Goal: Task Accomplishment & Management: Use online tool/utility

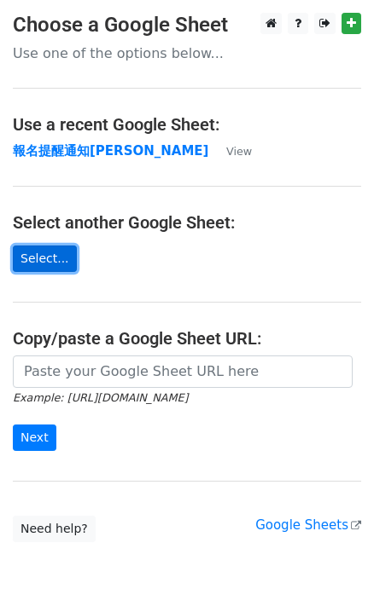
click at [47, 260] on link "Select..." at bounding box center [45, 259] width 64 height 26
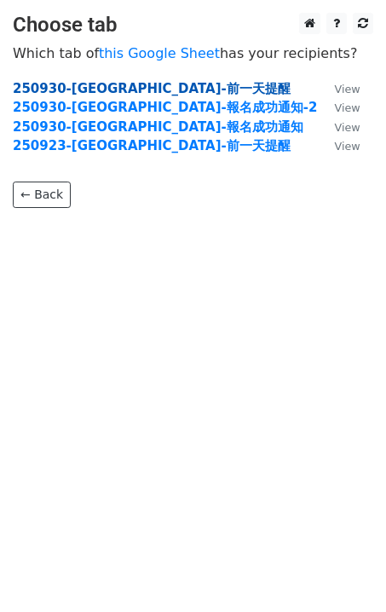
click at [130, 87] on strong "250930-[GEOGRAPHIC_DATA]-前一天提醒" at bounding box center [152, 88] width 278 height 15
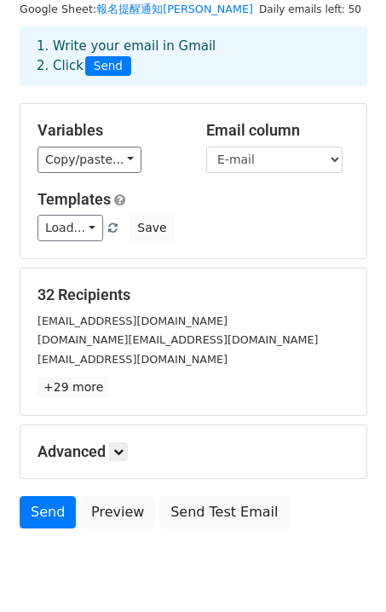
scroll to position [84, 0]
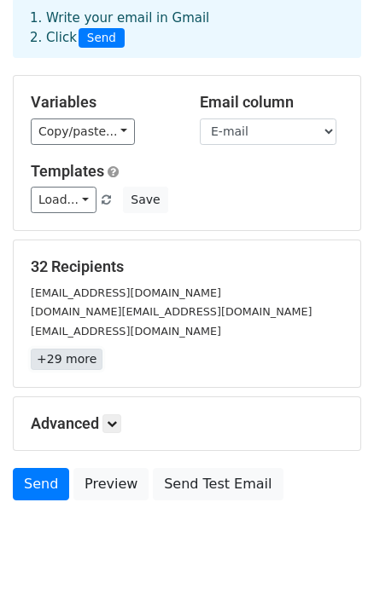
click at [74, 360] on link "+29 more" at bounding box center [67, 359] width 72 height 21
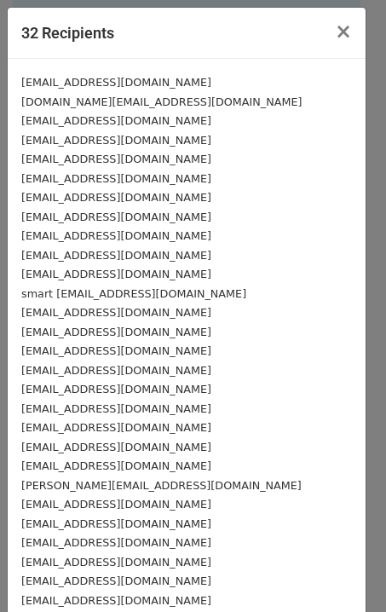
click at [24, 82] on small "hipirachia@gmail.com" at bounding box center [116, 82] width 190 height 13
drag, startPoint x: 47, startPoint y: 97, endPoint x: 55, endPoint y: 120, distance: 24.3
click at [51, 104] on small "iijjkk.tw@yahoo.com.tw" at bounding box center [161, 102] width 281 height 13
drag, startPoint x: 55, startPoint y: 124, endPoint x: 61, endPoint y: 141, distance: 18.1
click at [55, 125] on small "d84616@yahoo.com.tw" at bounding box center [116, 120] width 190 height 13
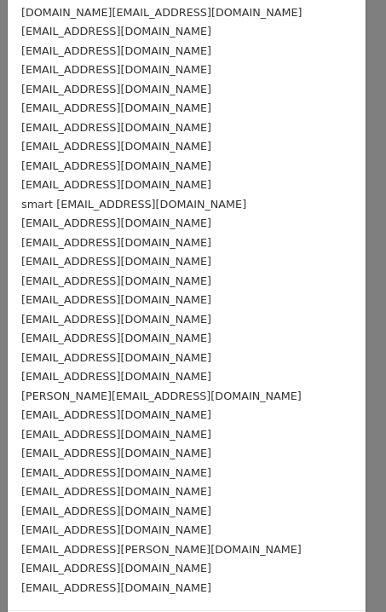
scroll to position [154, 0]
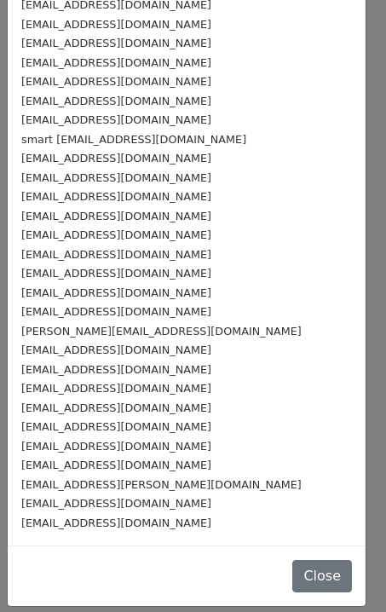
click at [109, 522] on small "pd12409b@gmail.com" at bounding box center [116, 523] width 190 height 13
drag, startPoint x: 99, startPoint y: 507, endPoint x: 102, endPoint y: 484, distance: 23.3
click at [99, 501] on small "kissk10@yahoo.com.tw" at bounding box center [116, 503] width 190 height 13
click at [102, 484] on small "liao.howard@gmail.com" at bounding box center [161, 484] width 281 height 13
click at [95, 464] on small "tjh660301@gmail.com" at bounding box center [116, 465] width 190 height 13
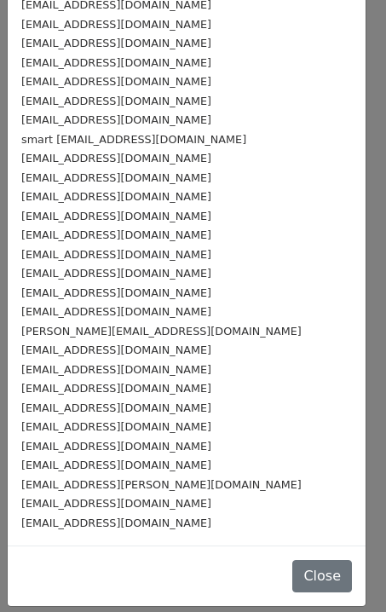
click at [93, 447] on small "c0933070351@gmail.com" at bounding box center [116, 446] width 190 height 13
click at [90, 428] on small "t2227me@gmail.com" at bounding box center [116, 426] width 190 height 13
click at [89, 407] on small "s222555646@gmail.com" at bounding box center [116, 408] width 190 height 13
click at [85, 384] on small "jeneaow@gmail.com" at bounding box center [116, 388] width 190 height 13
click at [82, 368] on small "Uncleredk@gmail.com" at bounding box center [116, 369] width 190 height 13
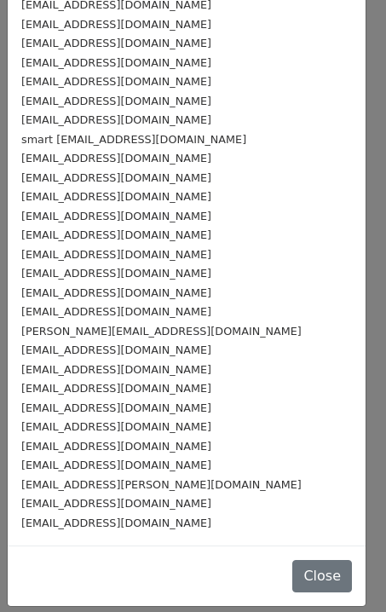
click at [81, 353] on small "juju198724@gmail.com" at bounding box center [116, 350] width 190 height 13
click at [77, 327] on small "hou-chu@hotmail.com" at bounding box center [161, 331] width 281 height 13
click at [72, 313] on small "jimmlai@gmail.com" at bounding box center [116, 311] width 190 height 13
click at [64, 291] on small "jjp1759@yahoo.com.tw" at bounding box center [116, 293] width 190 height 13
click at [63, 277] on small "lgsqqq316@gmail.com" at bounding box center [116, 273] width 190 height 13
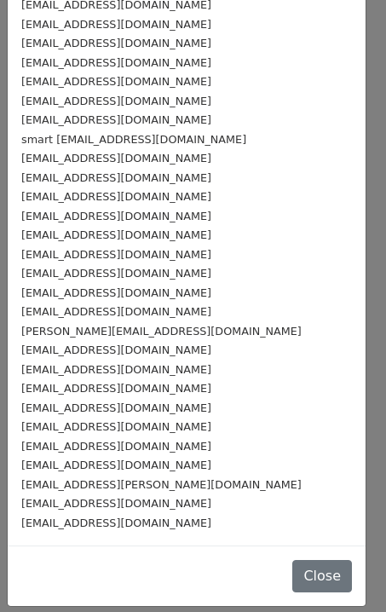
click at [63, 258] on small "yangevan8@gmail.com" at bounding box center [116, 254] width 190 height 13
click at [59, 235] on small "wellebusinesstw@gmail.com" at bounding box center [116, 235] width 190 height 13
click at [49, 217] on small "spencer653@gmail.com" at bounding box center [116, 216] width 190 height 13
click at [59, 197] on small "james680221@yahoo.com.tw" at bounding box center [116, 196] width 190 height 13
click at [55, 171] on small "hyh10000@yahoo.com.tw" at bounding box center [116, 177] width 190 height 13
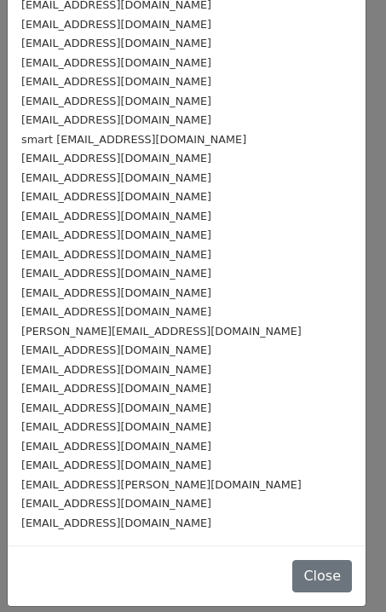
click at [53, 159] on small "d0980122880@gmail.com" at bounding box center [116, 158] width 190 height 13
drag, startPoint x: 44, startPoint y: 140, endPoint x: 72, endPoint y: 140, distance: 28.1
click at [72, 140] on small "smart 660201@gmail.com" at bounding box center [133, 139] width 225 height 13
drag, startPoint x: 49, startPoint y: 119, endPoint x: 61, endPoint y: 119, distance: 11.1
click at [61, 121] on small "www@yi-nuoh.com.tw" at bounding box center [116, 119] width 190 height 13
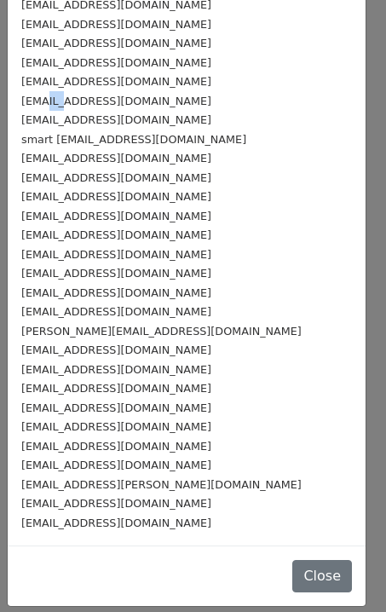
drag, startPoint x: 38, startPoint y: 101, endPoint x: 61, endPoint y: 103, distance: 23.1
click at [61, 103] on small "otlion@yahoo.com.tw" at bounding box center [116, 101] width 190 height 13
drag, startPoint x: 42, startPoint y: 84, endPoint x: 75, endPoint y: 82, distance: 33.3
click at [75, 84] on small "Vicky103056@gmail.com" at bounding box center [116, 81] width 190 height 13
drag, startPoint x: 56, startPoint y: 61, endPoint x: 129, endPoint y: 64, distance: 72.5
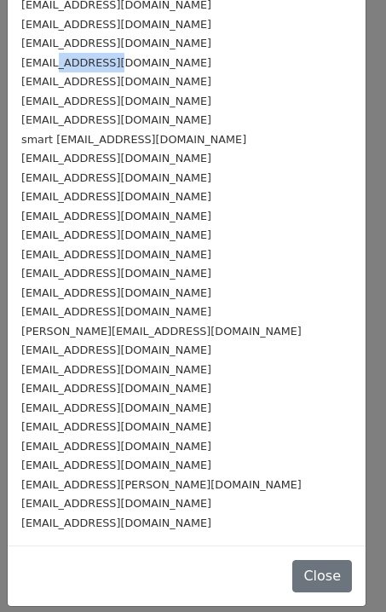
click at [129, 64] on small "a0976291859a@gmail.com" at bounding box center [116, 62] width 190 height 13
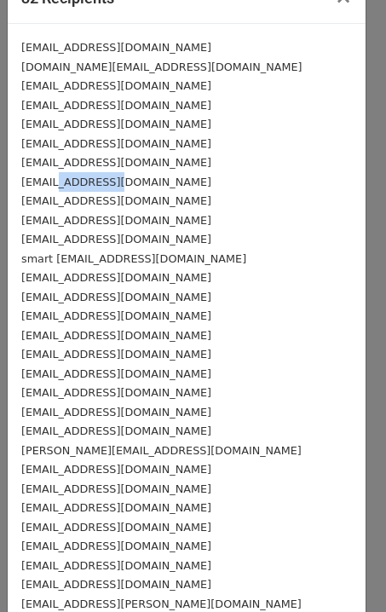
scroll to position [0, 0]
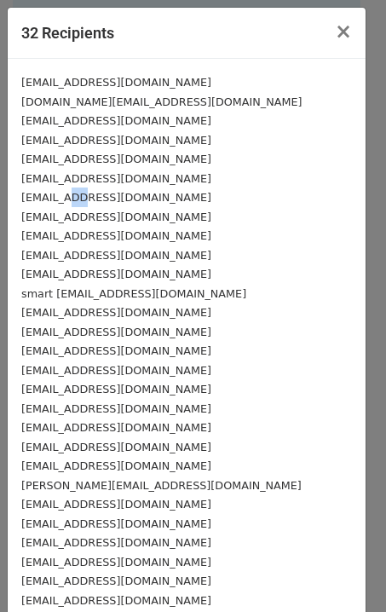
drag, startPoint x: 68, startPoint y: 198, endPoint x: 86, endPoint y: 202, distance: 18.4
click at [86, 202] on small "Zulintom@gmail.com" at bounding box center [116, 197] width 190 height 13
drag, startPoint x: 83, startPoint y: 177, endPoint x: 91, endPoint y: 165, distance: 15.4
click at [90, 175] on small "a0961007369@yahoo.com.tw" at bounding box center [116, 178] width 190 height 13
click at [98, 159] on small "taiwanslp@gmail.com" at bounding box center [116, 159] width 190 height 13
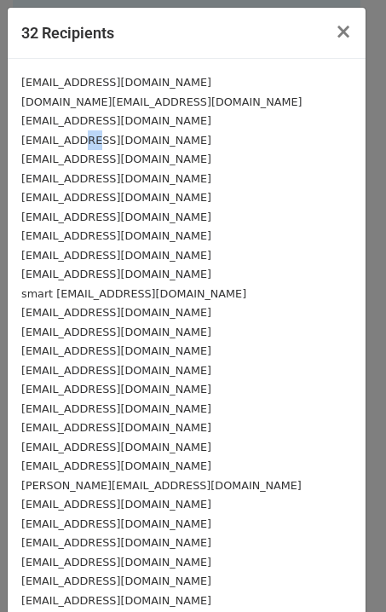
click at [98, 140] on small "Shopping07150715@gmail.com" at bounding box center [116, 140] width 190 height 13
drag, startPoint x: 93, startPoint y: 123, endPoint x: 104, endPoint y: 123, distance: 11.1
click at [104, 125] on small "d84616@yahoo.com.tw" at bounding box center [116, 120] width 190 height 13
drag, startPoint x: 85, startPoint y: 105, endPoint x: 77, endPoint y: 85, distance: 21.4
click at [104, 105] on small "iijjkk.tw@yahoo.com.tw" at bounding box center [161, 102] width 281 height 13
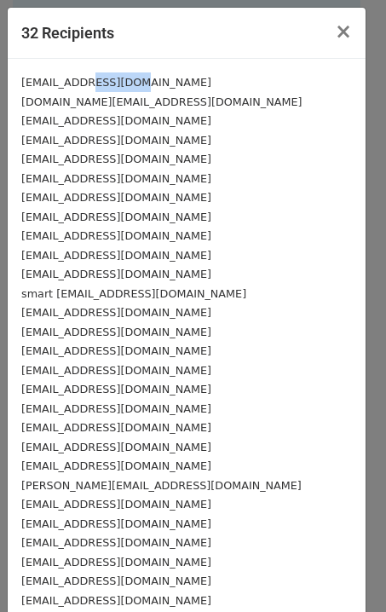
drag, startPoint x: 77, startPoint y: 85, endPoint x: 124, endPoint y: 90, distance: 47.2
click at [124, 90] on div "hipirachia@gmail.com iijjkk.tw@yahoo.com.tw d84616@yahoo.com.tw Shopping0715071…" at bounding box center [187, 379] width 358 height 641
